Goal: Task Accomplishment & Management: Manage account settings

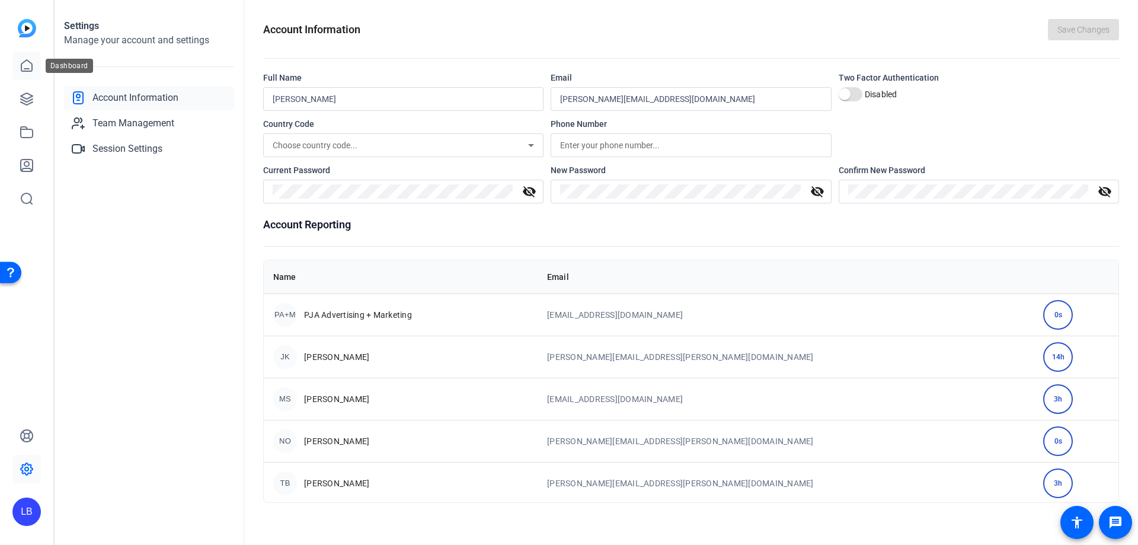
click at [25, 71] on icon at bounding box center [26, 65] width 11 height 11
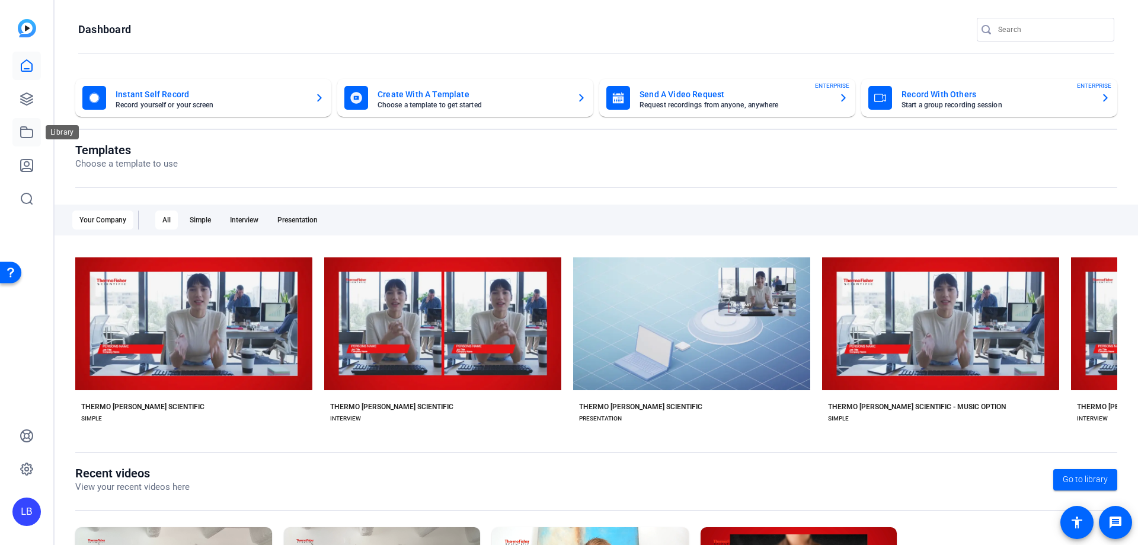
click at [23, 126] on icon at bounding box center [27, 132] width 14 height 14
click at [24, 92] on icon at bounding box center [27, 99] width 14 height 14
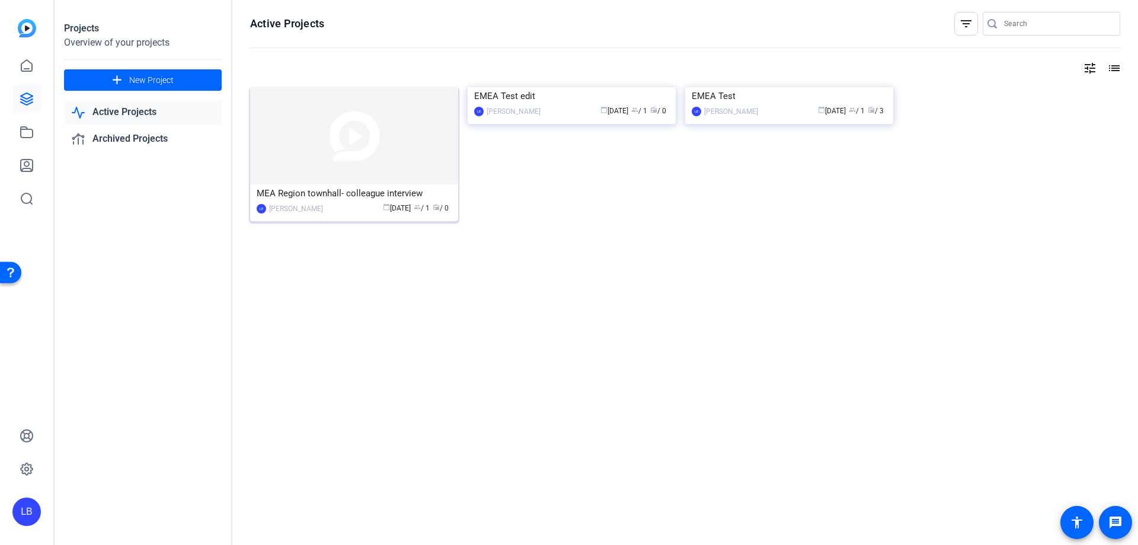
click at [357, 193] on div "MEA Region townhall- colleague interview" at bounding box center [354, 193] width 195 height 18
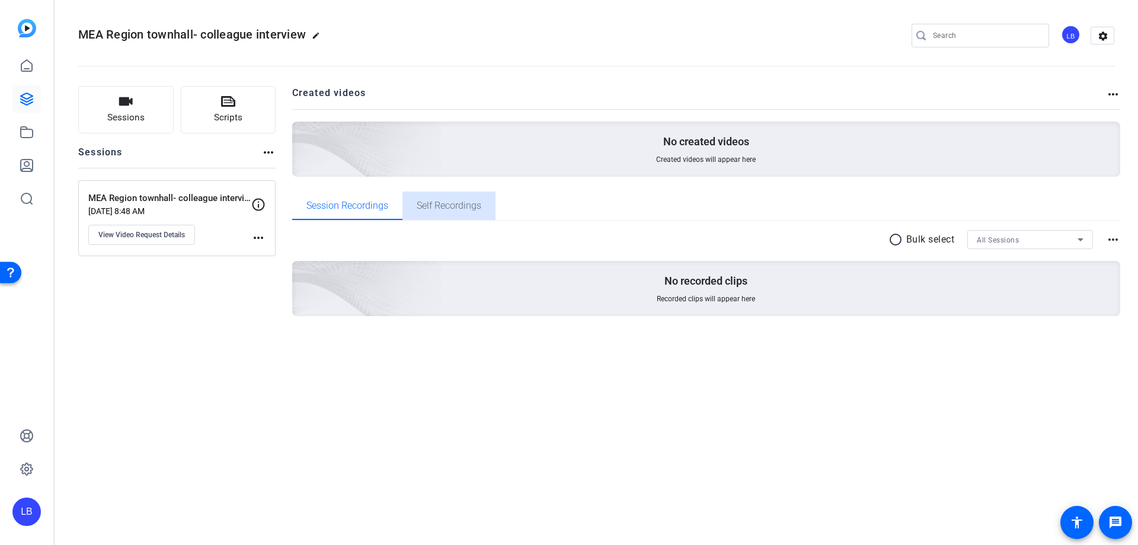
click at [456, 193] on span "Self Recordings" at bounding box center [449, 205] width 65 height 28
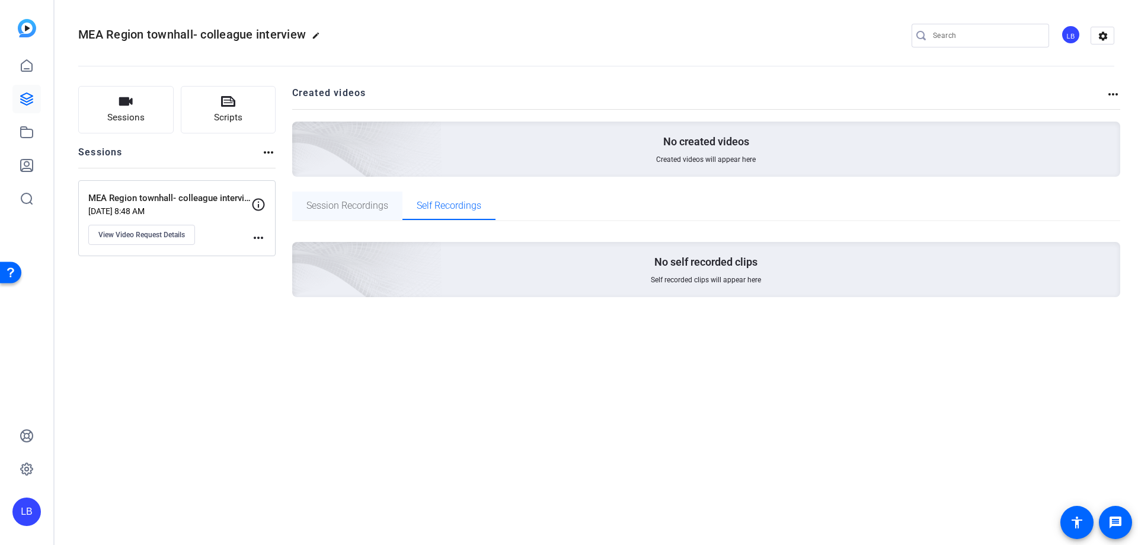
click at [352, 196] on span "Session Recordings" at bounding box center [347, 205] width 82 height 28
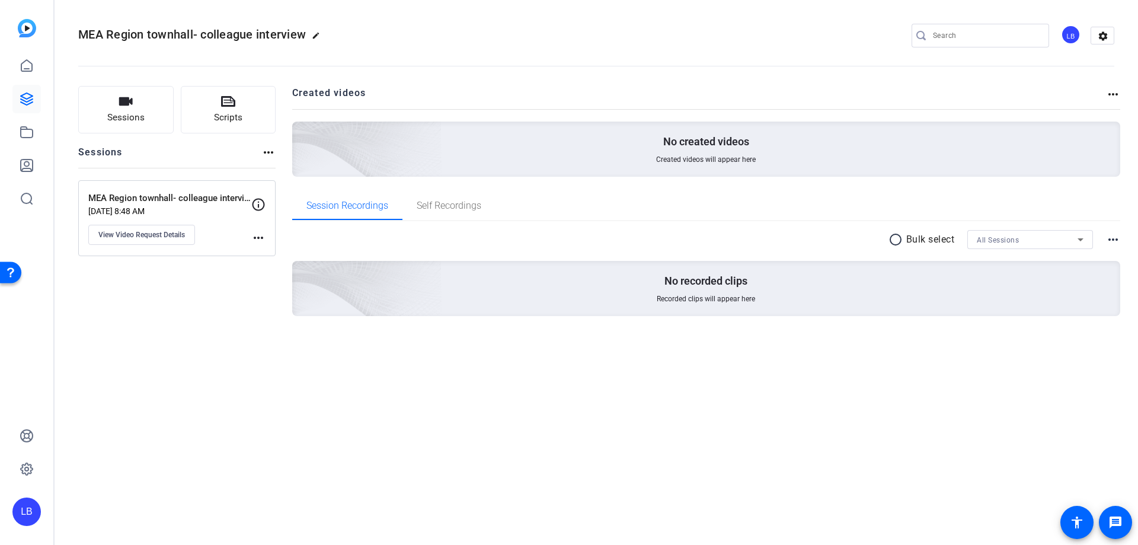
click at [263, 235] on mat-icon "more_horiz" at bounding box center [258, 238] width 14 height 14
click at [212, 343] on div at bounding box center [569, 272] width 1138 height 545
click at [1071, 518] on mat-icon "accessibility" at bounding box center [1077, 522] width 14 height 14
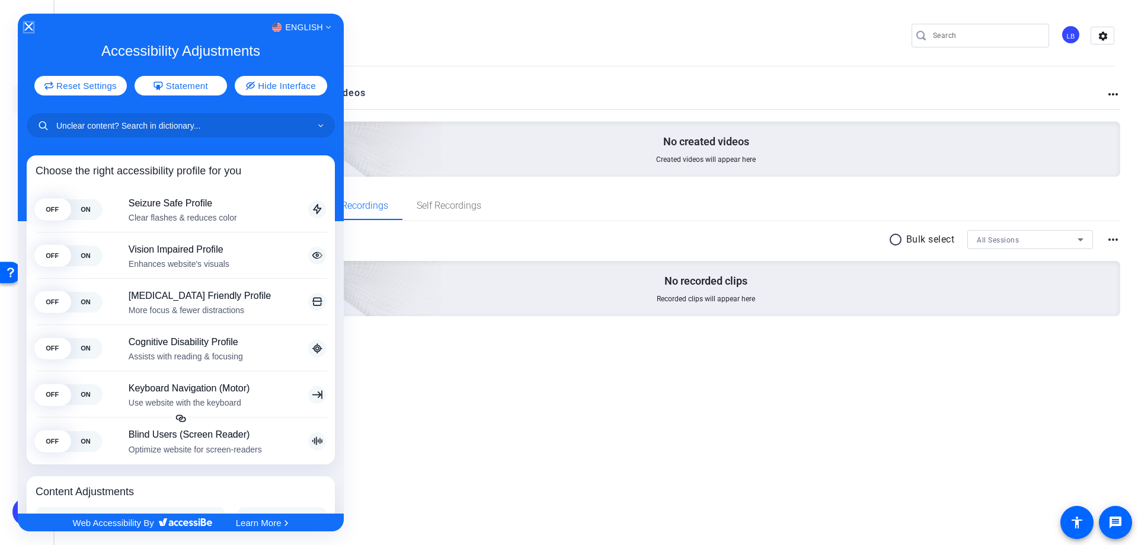
click at [29, 23] on icon "Close Accessibility Interface" at bounding box center [28, 27] width 8 height 8
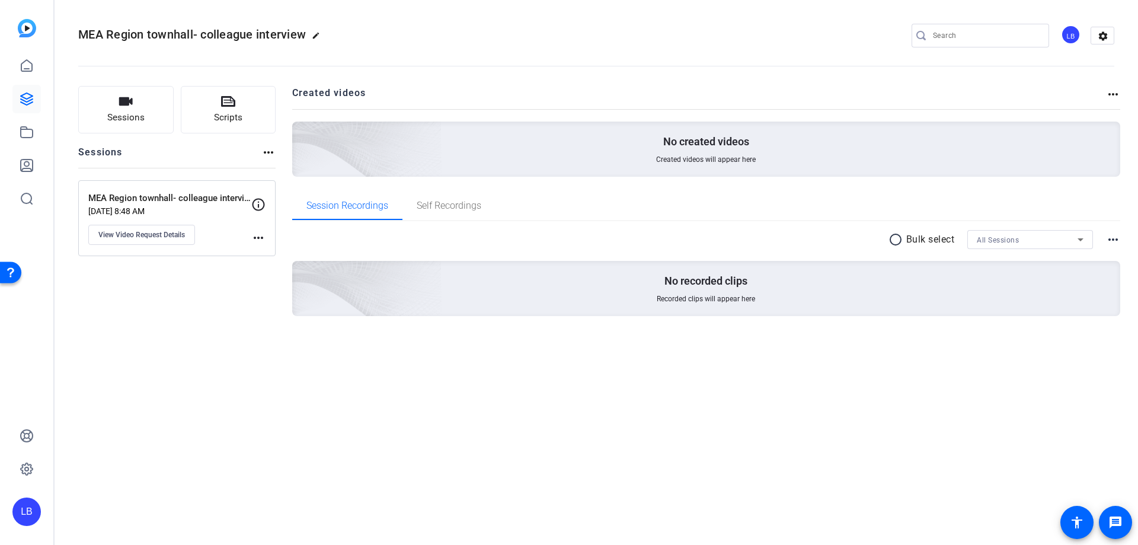
click at [324, 405] on div "MEA Region townhall- colleague interview edit LB settings Sessions Scripts Sess…" at bounding box center [597, 272] width 1084 height 545
click at [151, 240] on button "View Video Request Details" at bounding box center [141, 235] width 107 height 20
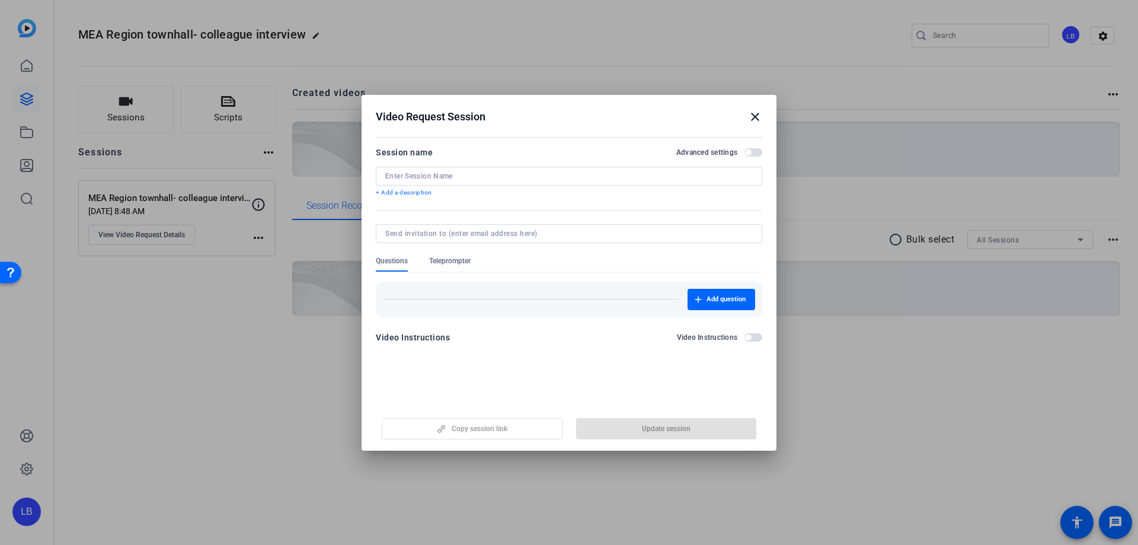
type input "MEA Region townhall- colleague interviews"
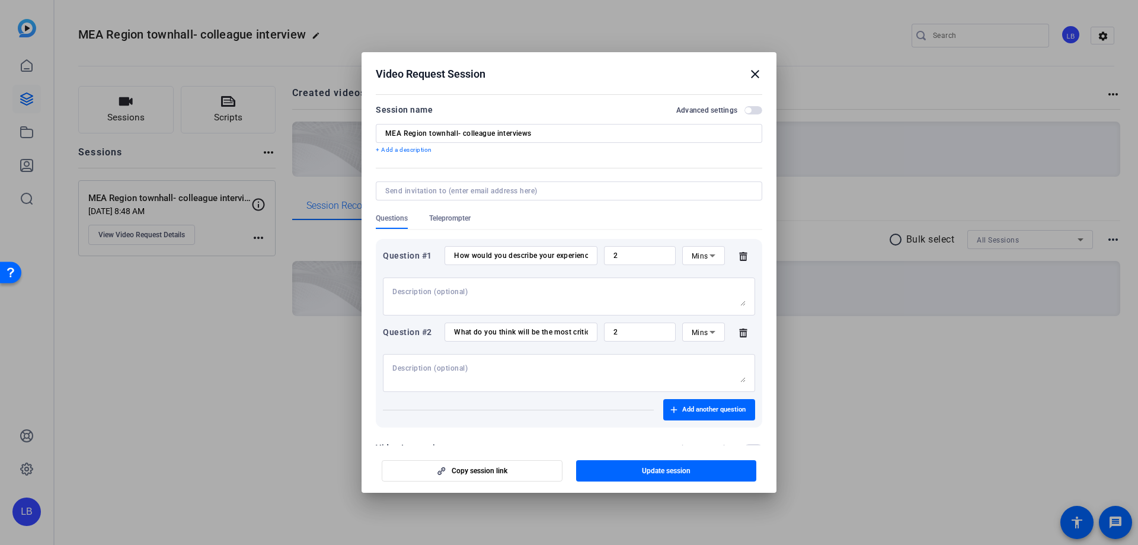
click at [753, 82] on h2 "Video Request Session close" at bounding box center [569, 71] width 415 height 39
click at [751, 75] on mat-icon "close" at bounding box center [755, 74] width 14 height 14
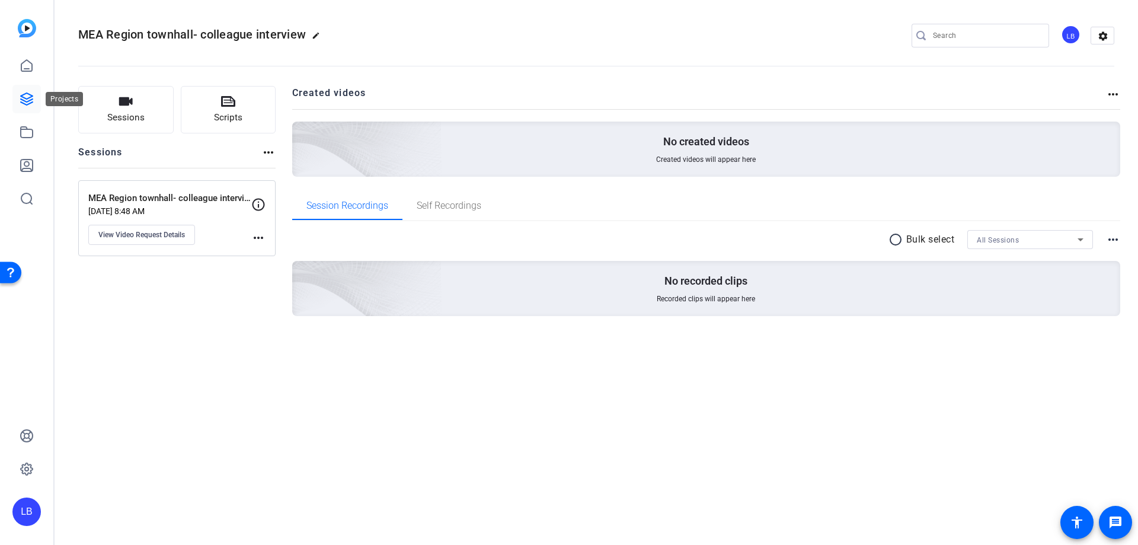
click at [31, 96] on icon at bounding box center [27, 99] width 12 height 12
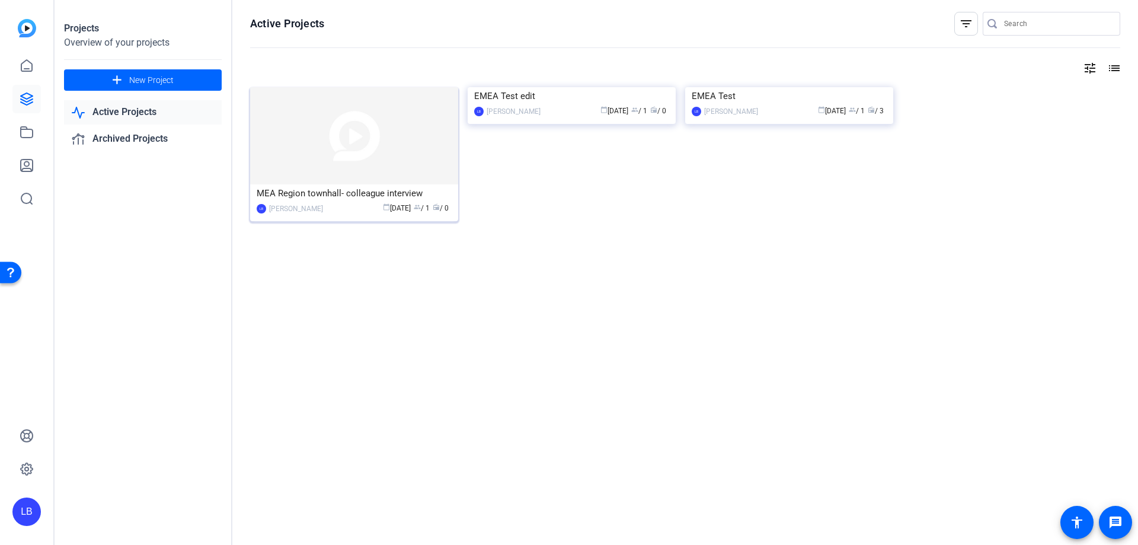
click at [414, 207] on span "group" at bounding box center [417, 206] width 7 height 7
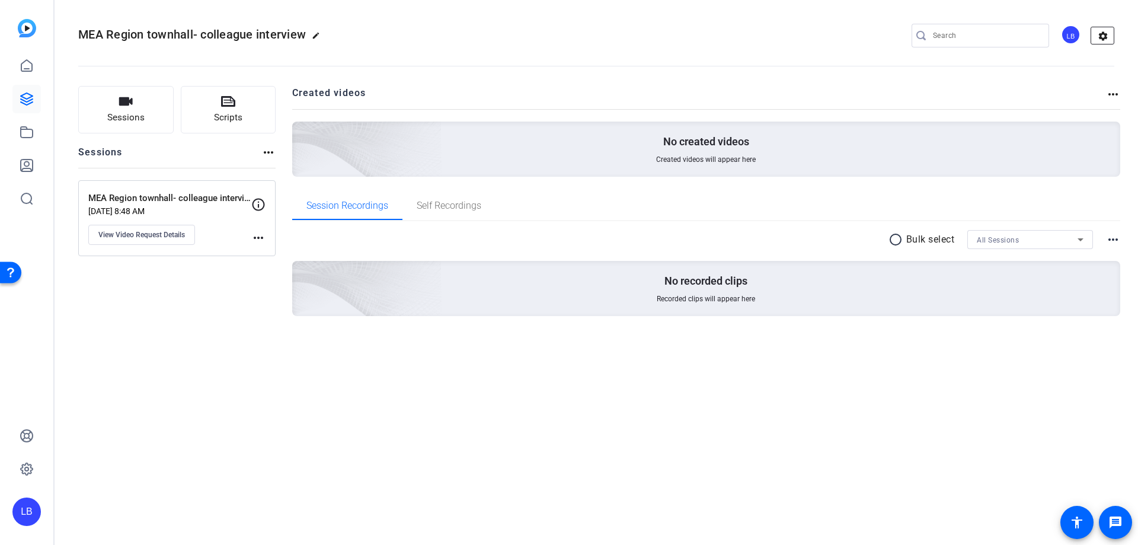
click at [1106, 40] on mat-icon "settings" at bounding box center [1103, 36] width 24 height 18
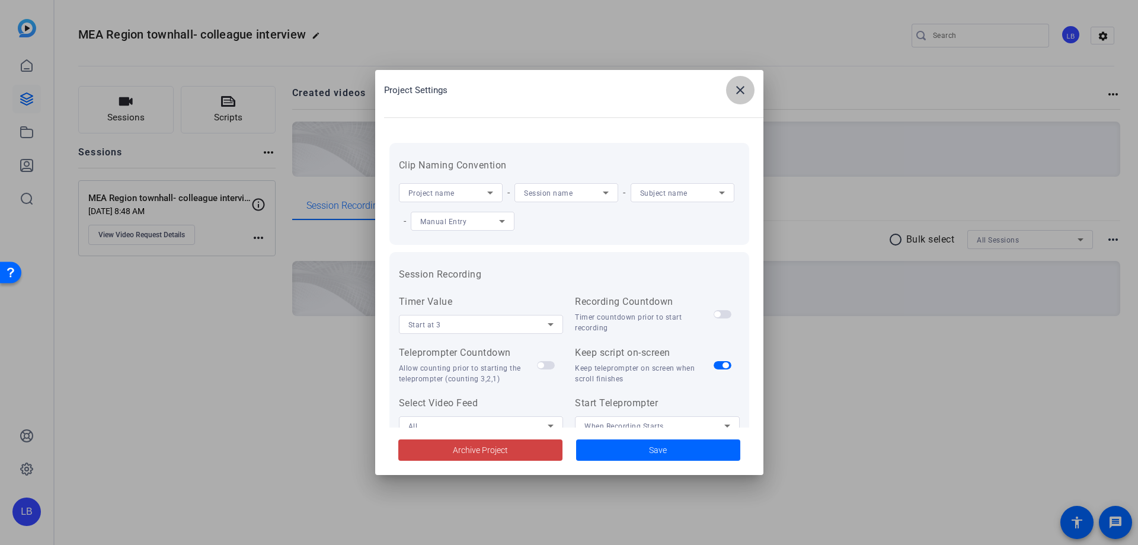
click at [740, 95] on mat-icon "close" at bounding box center [740, 90] width 14 height 14
